Goal: Navigation & Orientation: Find specific page/section

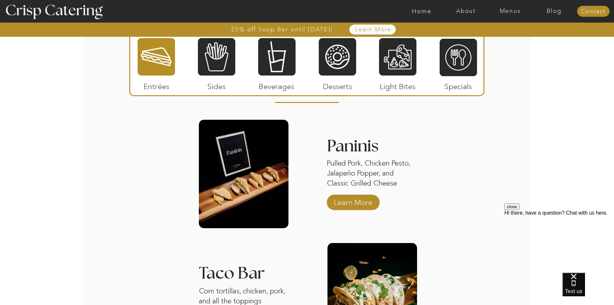
scroll to position [580, 0]
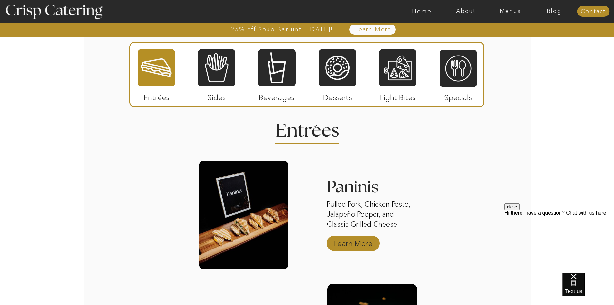
click at [362, 238] on p "Learn More" at bounding box center [353, 241] width 43 height 19
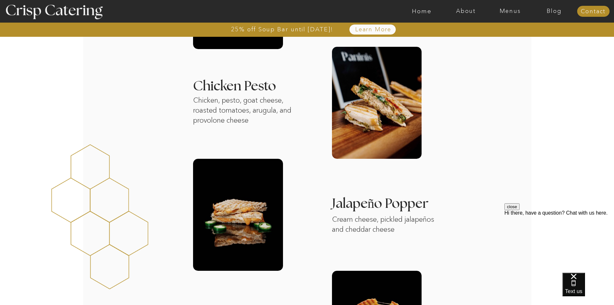
scroll to position [290, 0]
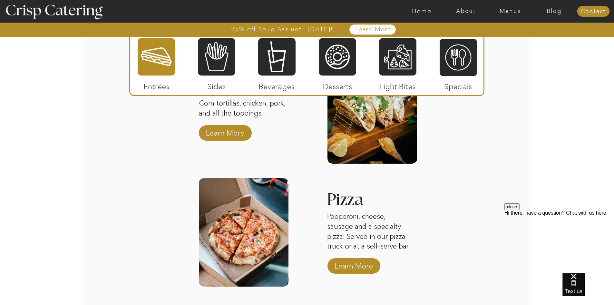
scroll to position [806, 0]
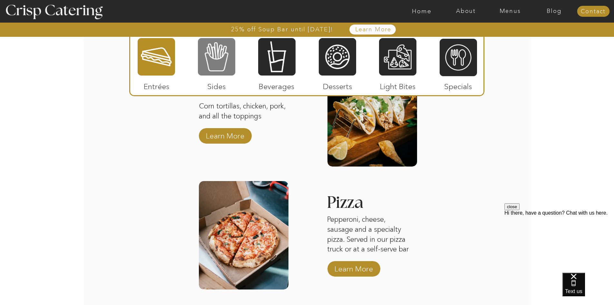
click at [224, 64] on div at bounding box center [216, 56] width 37 height 39
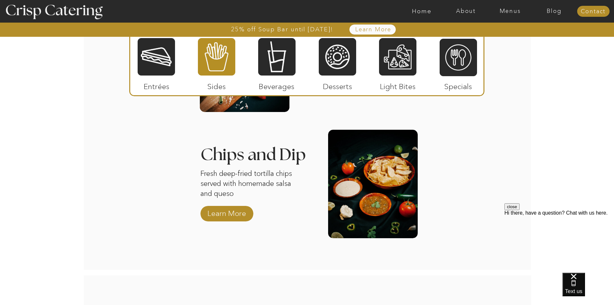
scroll to position [935, 0]
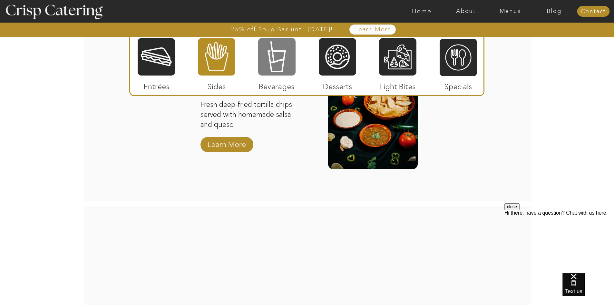
click at [274, 60] on div at bounding box center [276, 56] width 37 height 39
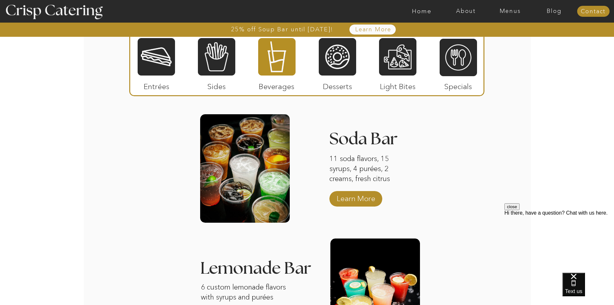
scroll to position [645, 0]
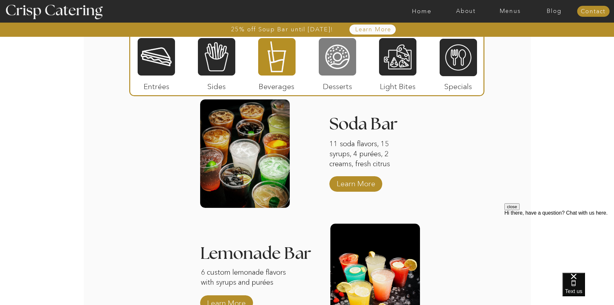
click at [343, 69] on div at bounding box center [337, 56] width 37 height 39
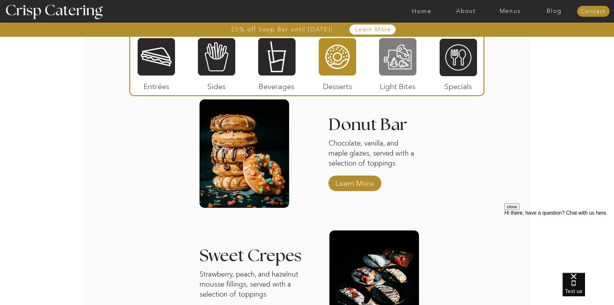
click at [384, 62] on div at bounding box center [397, 56] width 37 height 39
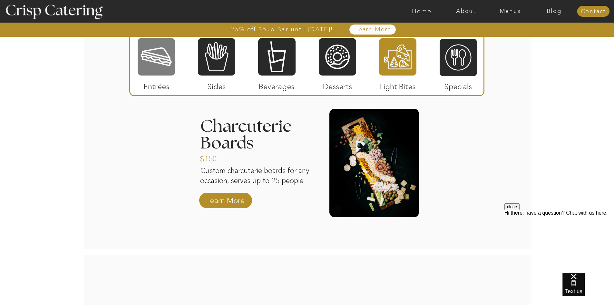
click at [159, 55] on div at bounding box center [156, 56] width 37 height 39
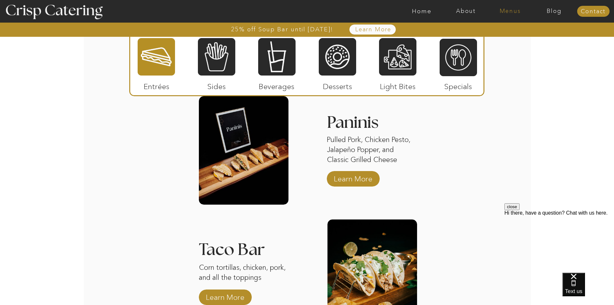
click at [512, 9] on nav "Menus" at bounding box center [510, 11] width 44 height 6
click at [509, 39] on nav "Winter (Sep-Feb)" at bounding box center [509, 38] width 53 height 6
